Goal: Information Seeking & Learning: Check status

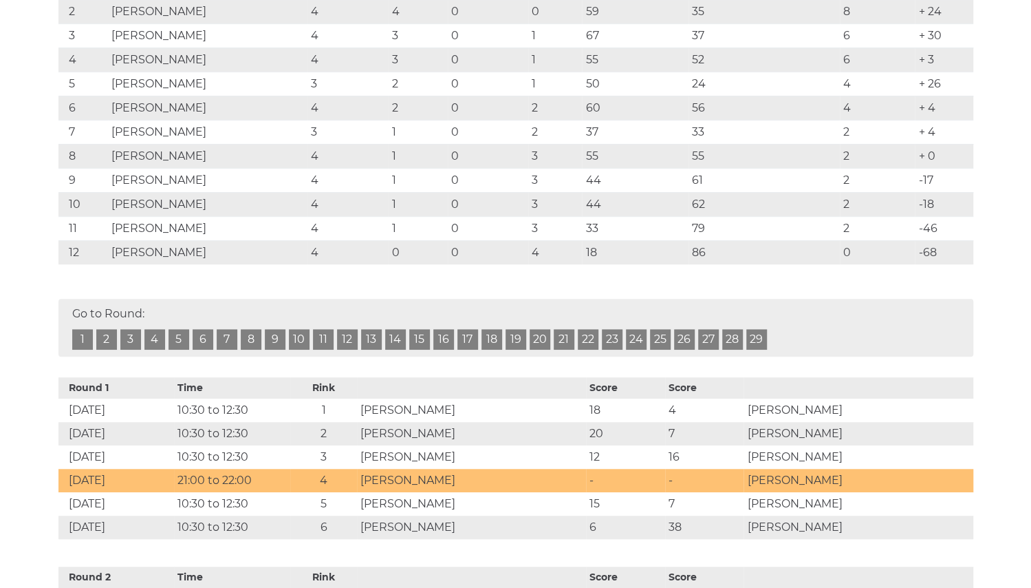
scroll to position [345, 0]
